Goal: Transaction & Acquisition: Obtain resource

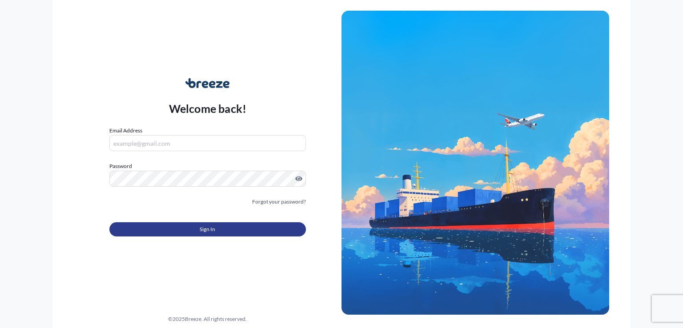
type input "[EMAIL_ADDRESS][DOMAIN_NAME]"
click at [184, 226] on button "Sign In" at bounding box center [207, 229] width 196 height 14
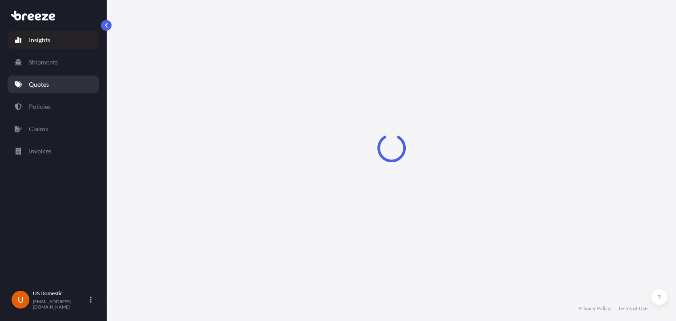
select select "2025"
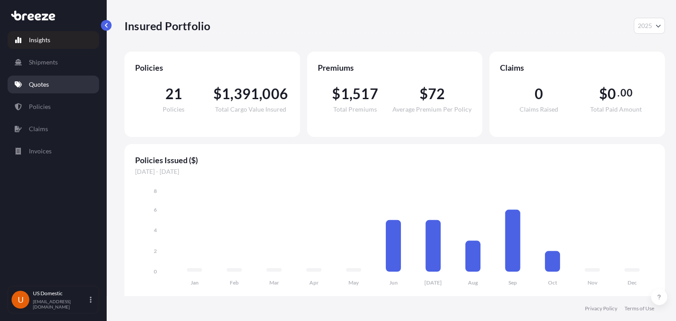
click at [79, 82] on link "Quotes" at bounding box center [54, 85] width 92 height 18
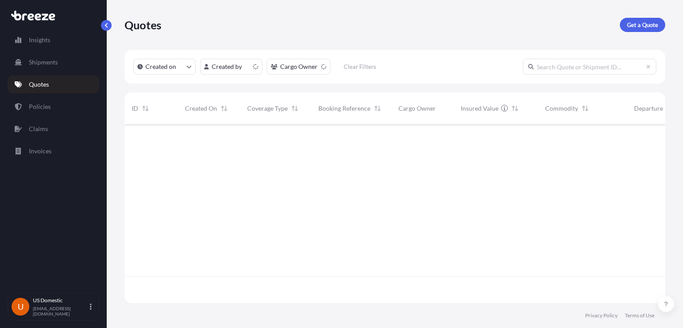
scroll to position [176, 533]
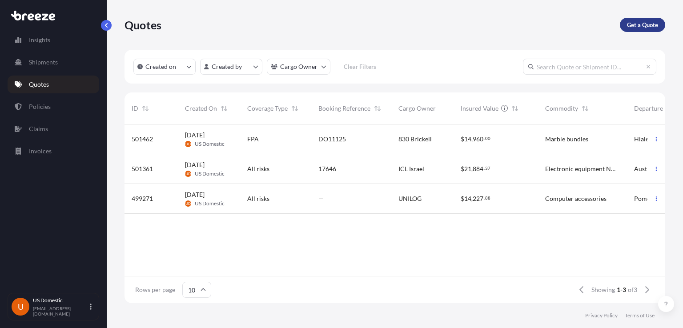
click at [629, 27] on p "Get a Quote" at bounding box center [642, 24] width 31 height 9
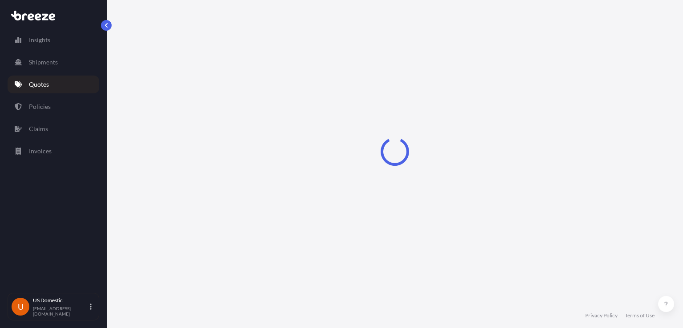
select select "Sea"
select select "1"
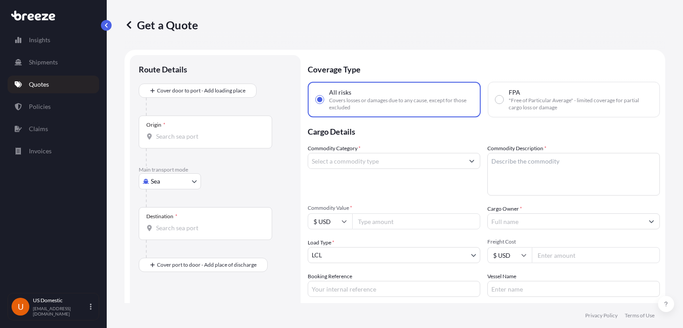
scroll to position [14, 0]
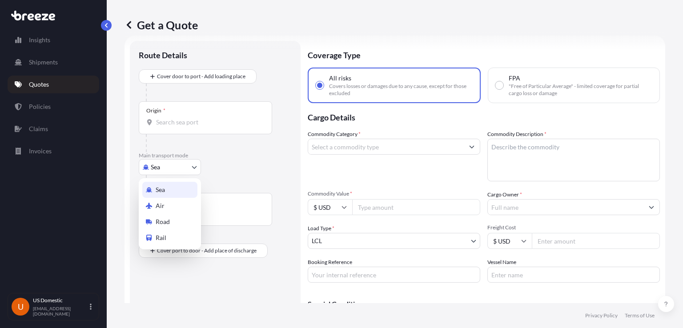
click at [153, 164] on body "Insights Shipments Quotes Policies Claims Invoices U US Domestic [EMAIL_ADDRESS…" at bounding box center [341, 164] width 683 height 328
click at [157, 219] on span "Road" at bounding box center [163, 221] width 14 height 9
select select "Road"
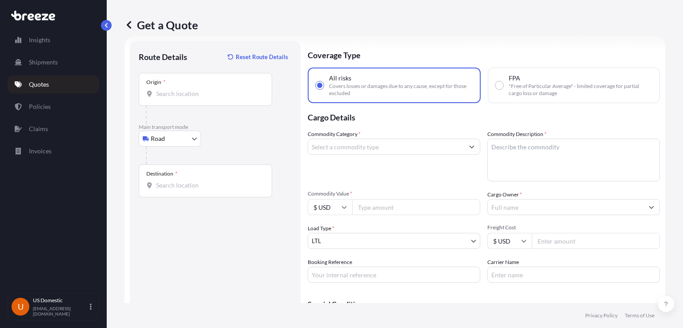
click at [227, 99] on div "Origin *" at bounding box center [205, 89] width 133 height 33
click at [227, 98] on input "Origin *" at bounding box center [208, 93] width 105 height 9
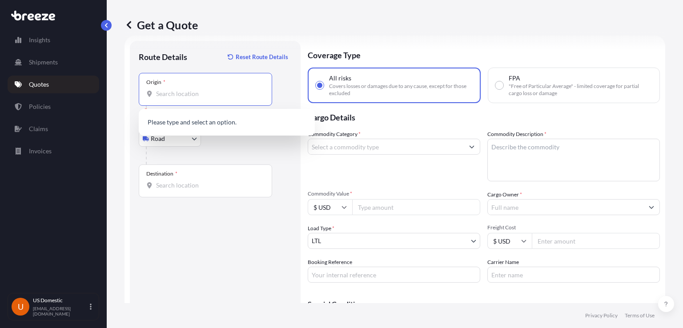
paste input "[STREET_ADDRESS]"
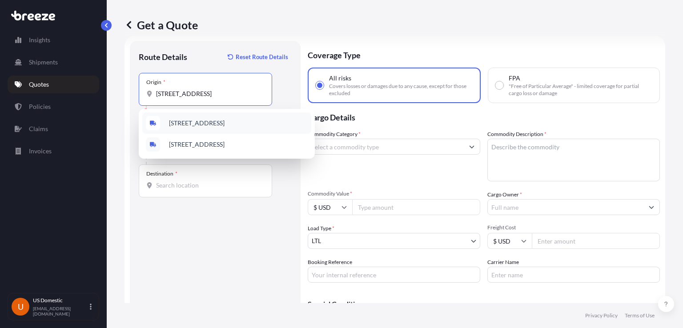
click at [203, 124] on span "[STREET_ADDRESS]" at bounding box center [197, 123] width 56 height 9
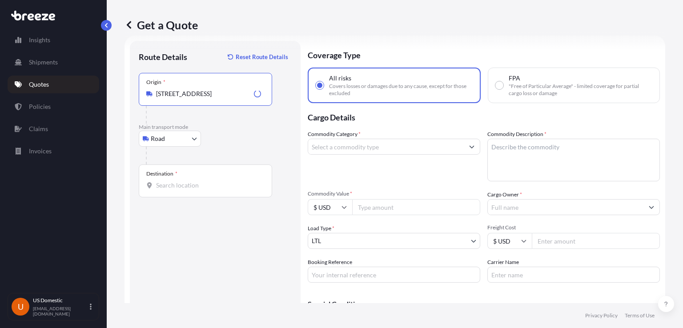
type input "[STREET_ADDRESS]"
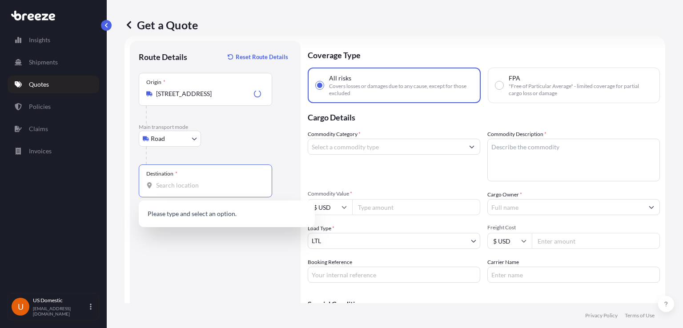
click at [185, 182] on input "Destination *" at bounding box center [208, 185] width 105 height 9
paste input "[STREET_ADDRESS]"
click at [224, 214] on span "[STREET_ADDRESS]" at bounding box center [197, 214] width 56 height 9
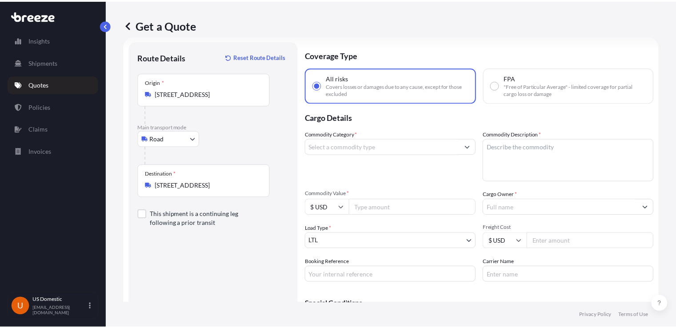
scroll to position [0, 0]
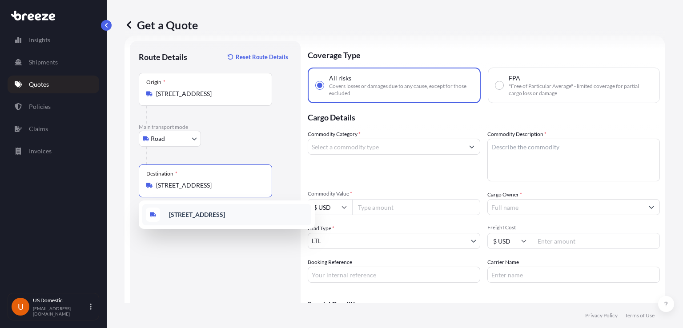
click at [157, 184] on input "[STREET_ADDRESS]" at bounding box center [208, 185] width 105 height 9
click at [225, 214] on b "[STREET_ADDRESS]" at bounding box center [197, 215] width 56 height 8
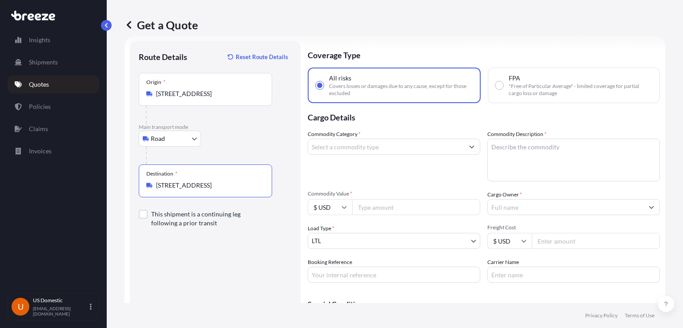
type input "[STREET_ADDRESS]"
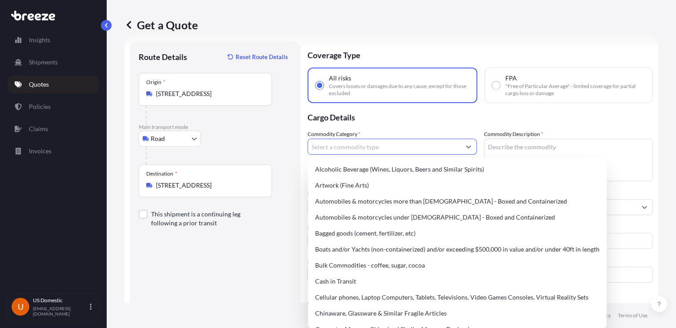
click at [386, 149] on input "Commodity Category *" at bounding box center [384, 147] width 152 height 16
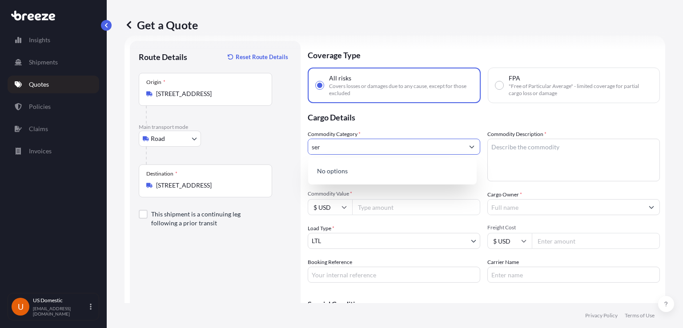
type input "serv"
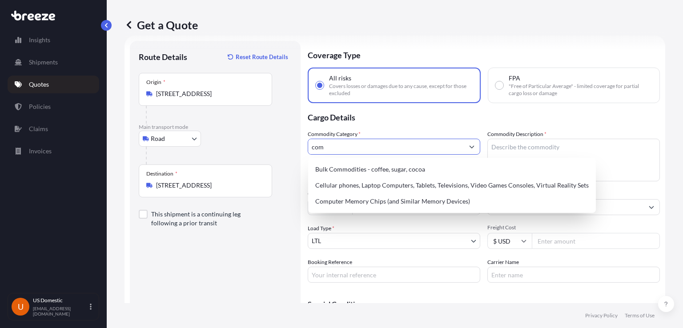
type input "comp"
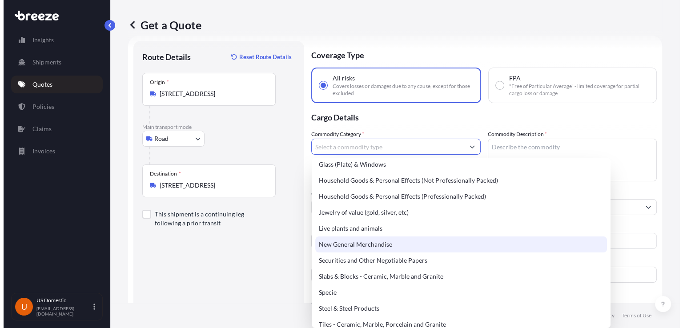
scroll to position [308, 0]
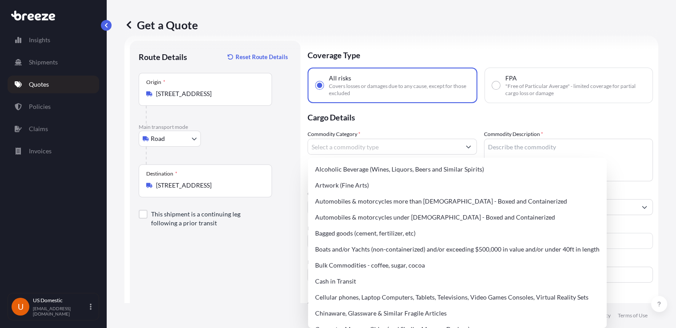
click at [485, 132] on label "Commodity Description *" at bounding box center [513, 134] width 59 height 9
click at [485, 139] on textarea "Commodity Description *" at bounding box center [568, 160] width 169 height 43
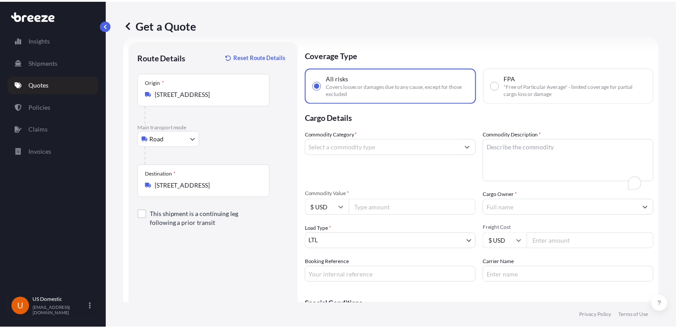
scroll to position [14, 0]
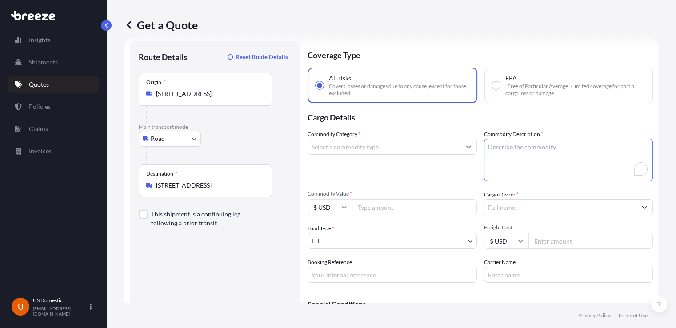
click at [423, 153] on input "Commodity Category *" at bounding box center [384, 147] width 152 height 16
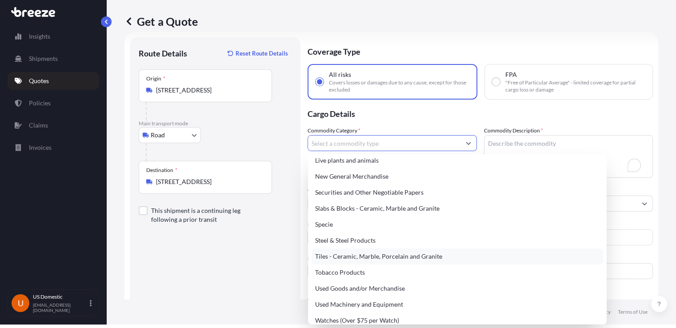
scroll to position [0, 0]
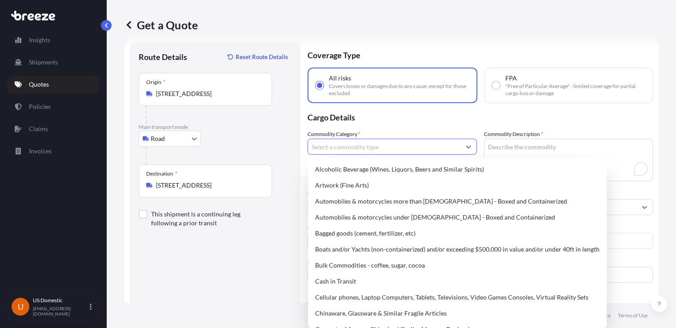
click at [463, 144] on button "Show suggestions" at bounding box center [468, 147] width 16 height 16
click at [469, 146] on button "Show suggestions" at bounding box center [468, 147] width 16 height 16
click at [470, 139] on button "Show suggestions" at bounding box center [468, 147] width 16 height 16
click at [467, 148] on button "Show suggestions" at bounding box center [468, 147] width 16 height 16
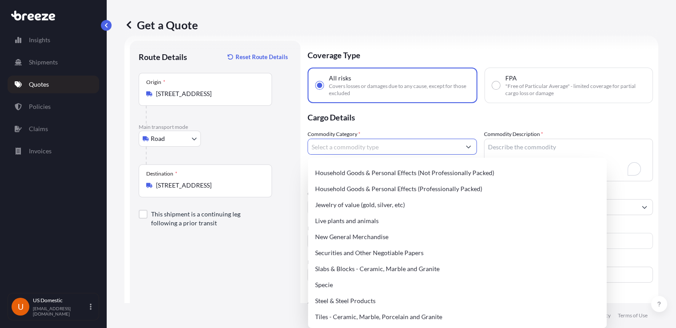
scroll to position [373, 0]
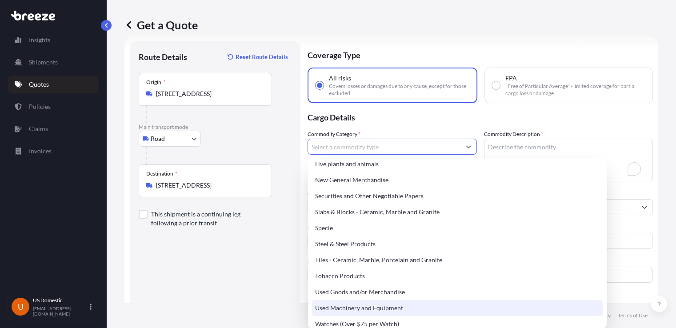
click at [421, 306] on div "Used Machinery and Equipment" at bounding box center [458, 308] width 292 height 16
type input "Used Machinery and Equipment"
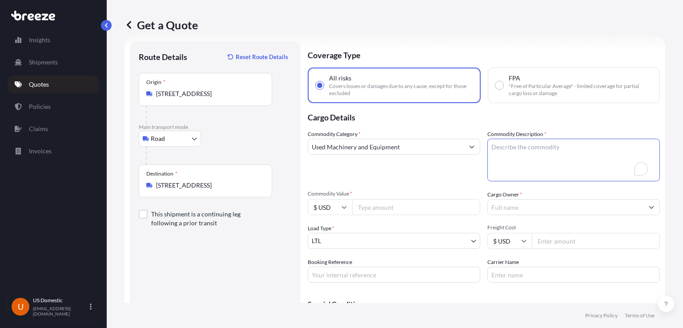
click at [576, 145] on textarea "Commodity Description *" at bounding box center [573, 160] width 172 height 43
click at [539, 173] on textarea "Commodity Description *" at bounding box center [573, 160] width 172 height 43
paste textarea "[STREET_ADDRESS]"
type textarea "[STREET_ADDRESS]"
type textarea "Server"
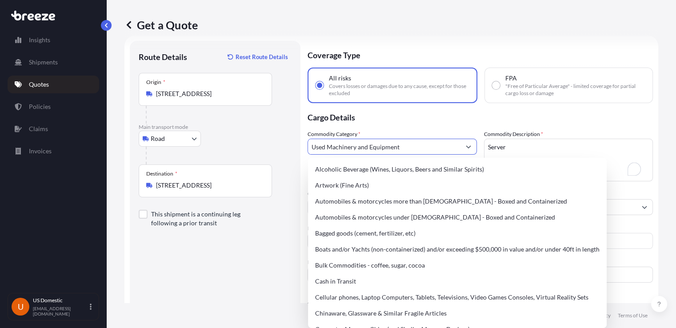
click at [466, 147] on icon "Show suggestions" at bounding box center [468, 146] width 5 height 5
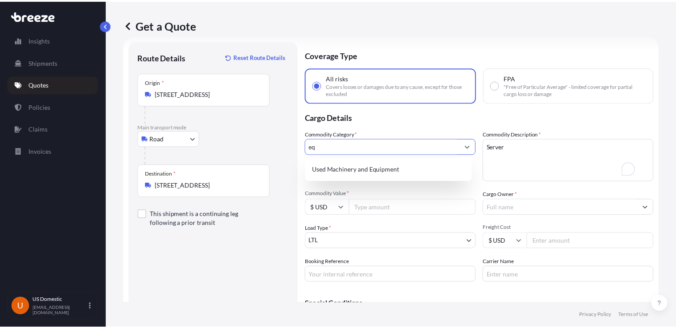
scroll to position [0, 0]
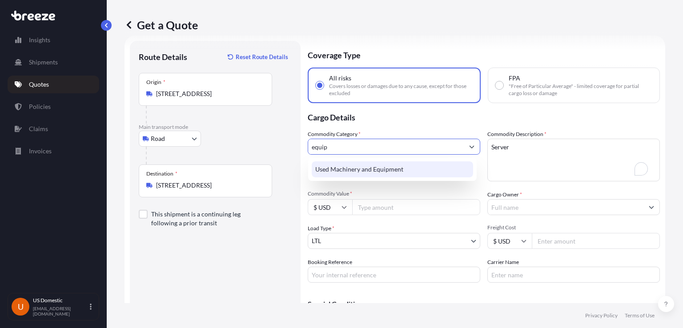
click at [432, 166] on div "Used Machinery and Equipment" at bounding box center [392, 169] width 161 height 16
type input "Used Machinery and Equipment"
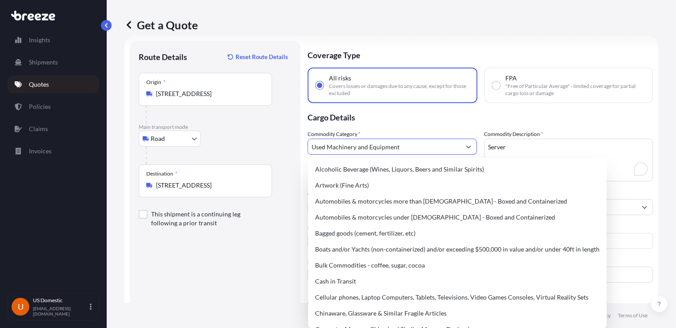
click at [467, 144] on icon "Show suggestions" at bounding box center [468, 146] width 5 height 5
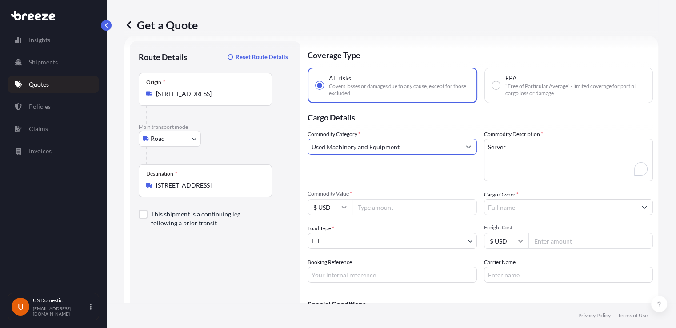
click at [468, 144] on button "Show suggestions" at bounding box center [468, 147] width 16 height 16
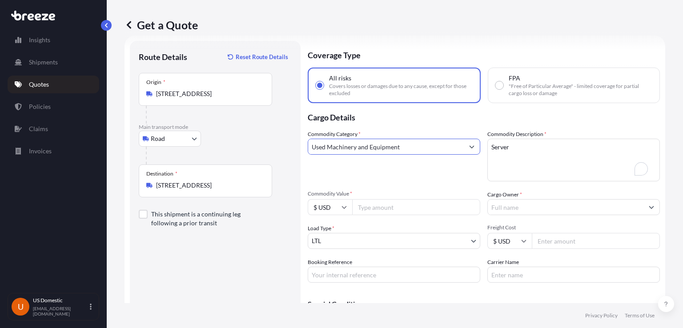
click at [467, 176] on div "Commodity Category * Used Machinery and Equipment" at bounding box center [394, 156] width 172 height 52
click at [413, 210] on input "Commodity Value *" at bounding box center [416, 207] width 128 height 16
type input "300000"
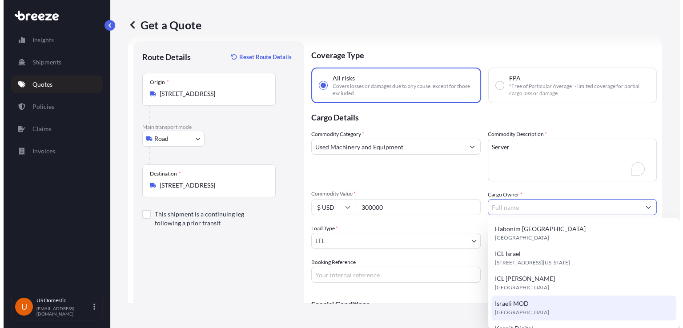
scroll to position [185, 0]
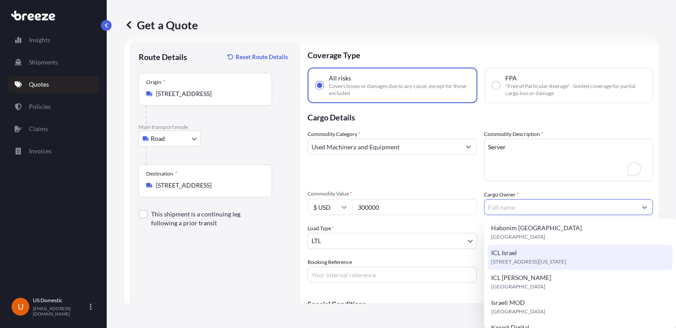
click at [551, 257] on span "[STREET_ADDRESS][US_STATE]" at bounding box center [528, 261] width 75 height 9
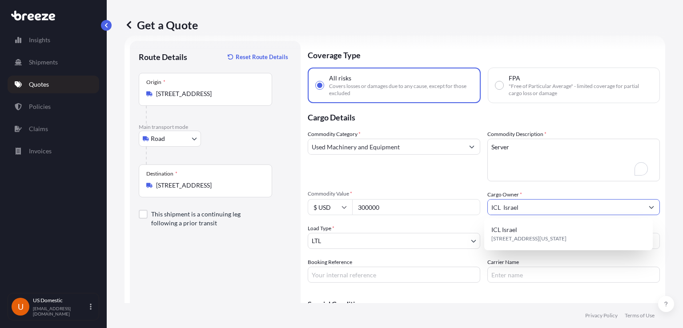
click at [647, 207] on button "Show suggestions" at bounding box center [651, 207] width 16 height 16
click at [402, 255] on div "Commodity Category * Used Machinery and Equipment Commodity Description * Serve…" at bounding box center [484, 206] width 352 height 153
click at [554, 204] on input "ICL Israel" at bounding box center [565, 207] width 156 height 16
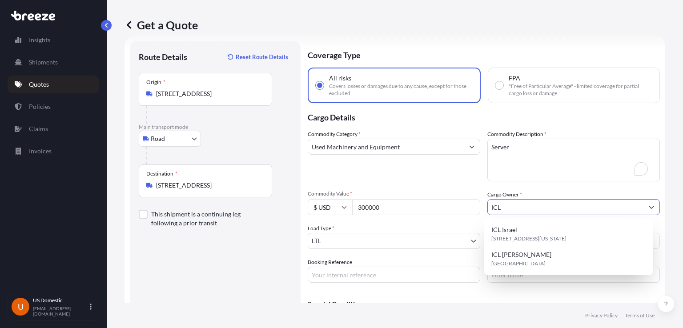
click at [648, 209] on icon "Show suggestions" at bounding box center [650, 206] width 5 height 5
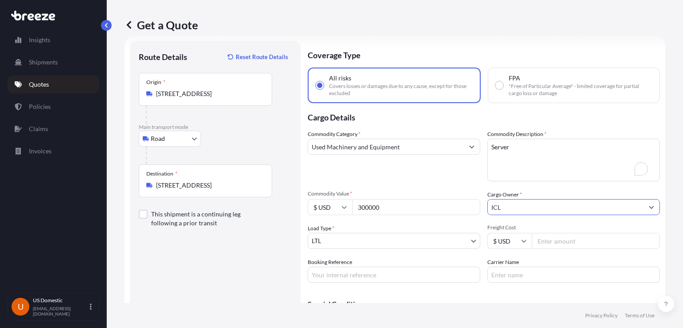
click at [648, 209] on icon "Show suggestions" at bounding box center [650, 206] width 5 height 5
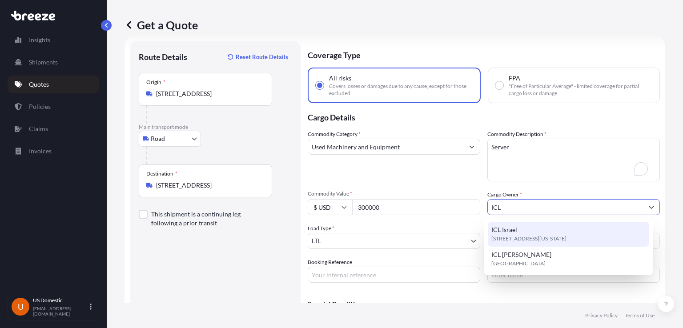
click at [566, 237] on span "[STREET_ADDRESS][US_STATE]" at bounding box center [528, 238] width 75 height 9
type input "ICL Israel"
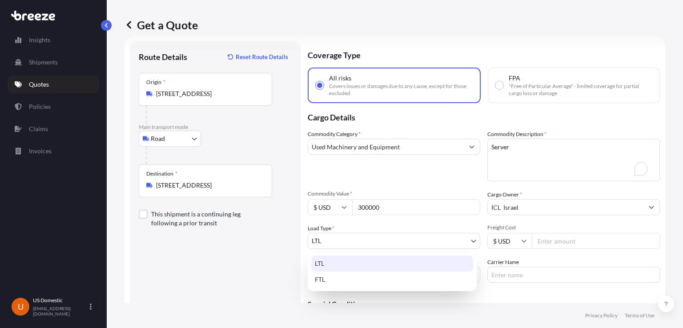
click at [367, 244] on body "0 options available. 1 option available. 0 options available. 1 option availabl…" at bounding box center [341, 164] width 683 height 328
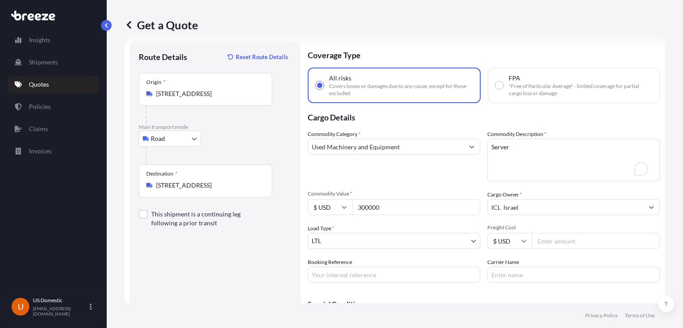
click at [552, 241] on input "Freight Cost" at bounding box center [595, 241] width 128 height 16
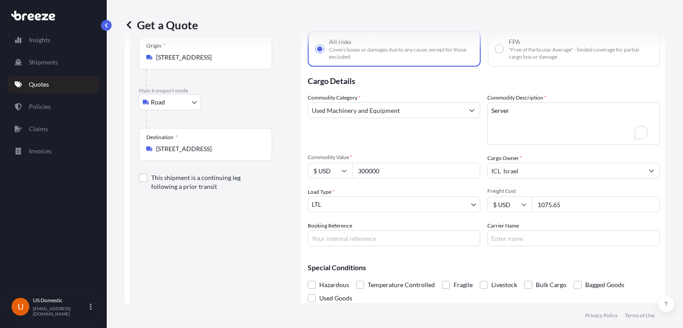
scroll to position [75, 0]
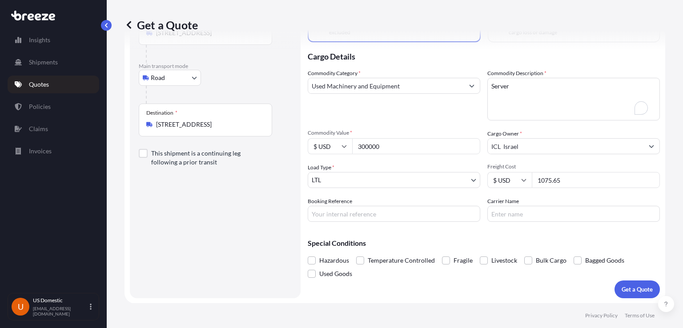
type input "1075.65"
click at [617, 283] on button "Get a Quote" at bounding box center [636, 289] width 45 height 18
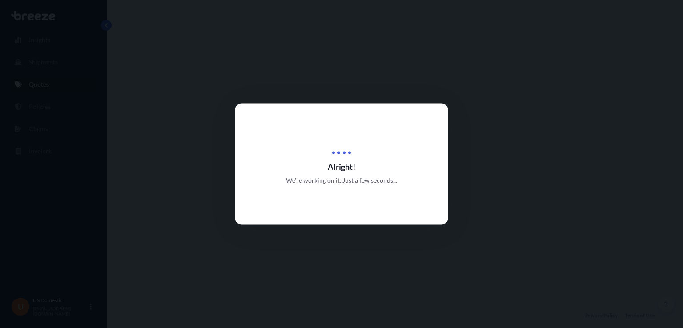
select select "Road"
select select "1"
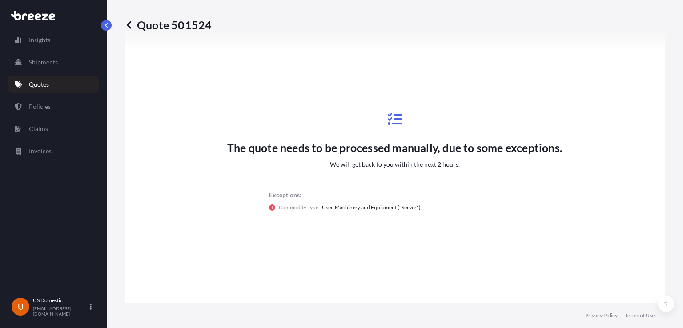
scroll to position [478, 0]
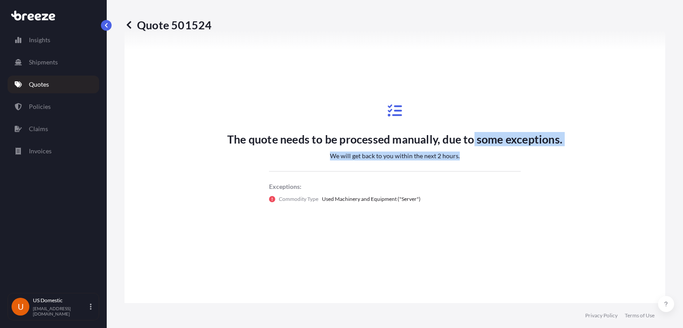
drag, startPoint x: 469, startPoint y: 136, endPoint x: 481, endPoint y: 170, distance: 35.8
click at [481, 170] on div "The quote needs to be processed manually, due to some exceptions. We will get b…" at bounding box center [394, 153] width 335 height 133
click at [481, 171] on div at bounding box center [395, 171] width 252 height 0
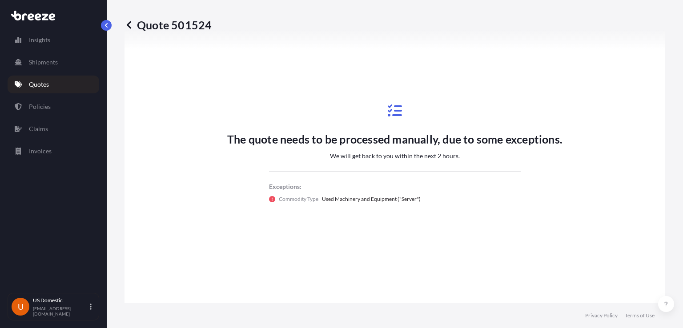
scroll to position [0, 0]
